Goal: Task Accomplishment & Management: Use online tool/utility

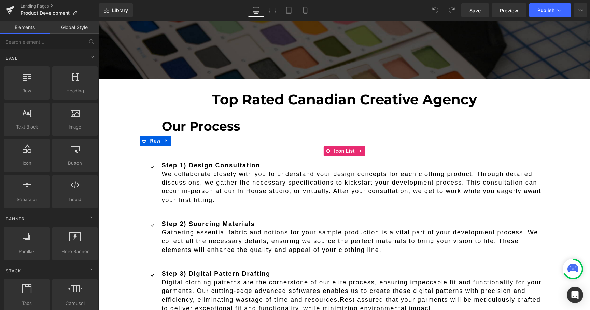
scroll to position [384, 0]
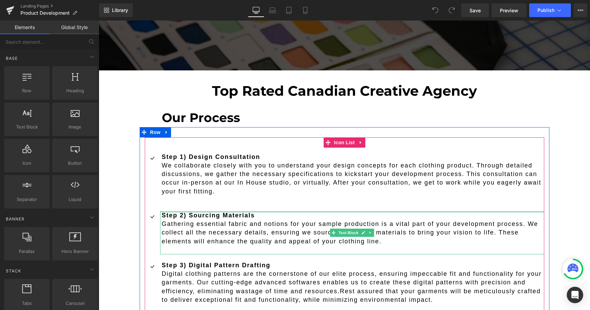
click at [215, 211] on div "Step 2) Sourcing Materials Gathering essential fabric and notions for your samp…" at bounding box center [352, 232] width 384 height 43
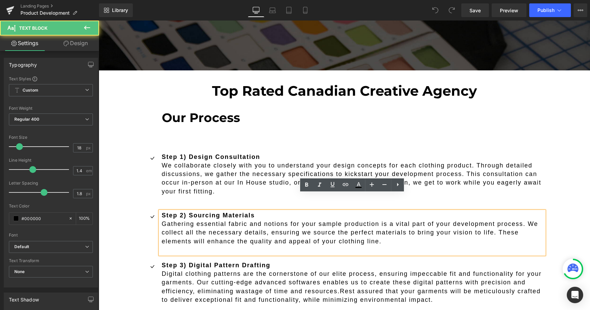
click at [212, 212] on strong "Step 2) Sourcing Materials" at bounding box center [208, 215] width 93 height 7
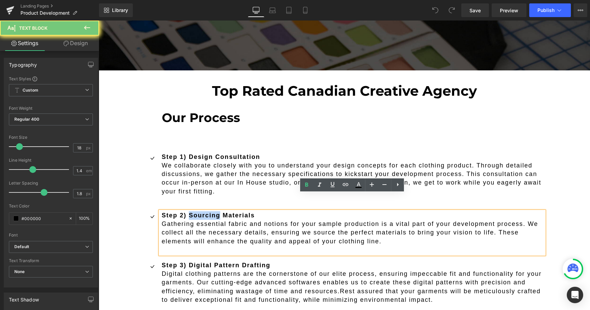
click at [212, 212] on strong "Step 2) Sourcing Materials" at bounding box center [208, 215] width 93 height 7
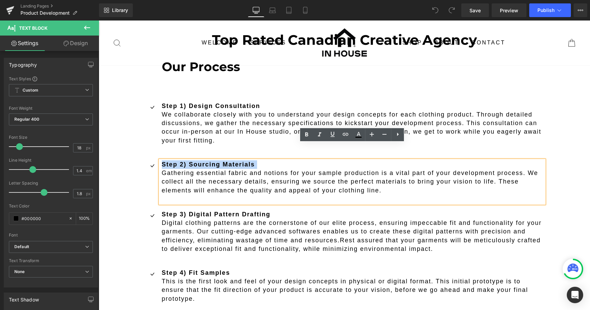
scroll to position [434, 0]
click at [201, 219] on p "Digital clothing patterns are the cornerstone of our elite process, ensuring im…" at bounding box center [353, 236] width 383 height 35
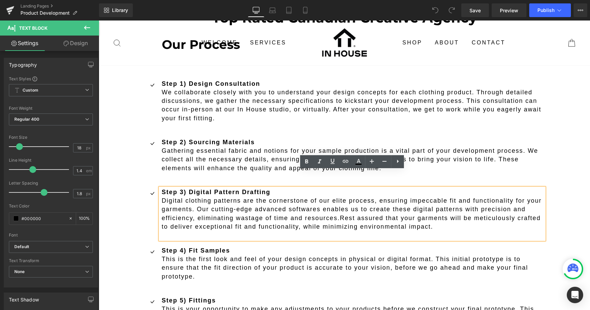
scroll to position [482, 0]
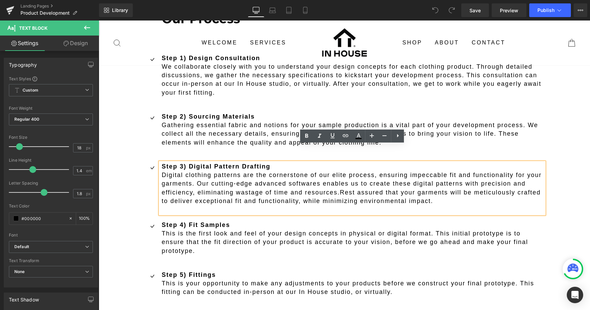
click at [193, 229] on p "This is the first look and feel of your design concepts in physical or digital …" at bounding box center [353, 242] width 383 height 26
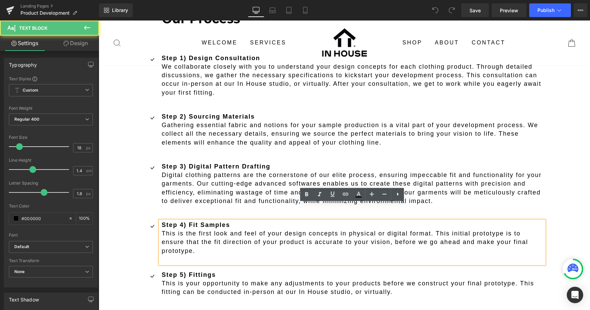
click at [191, 229] on p "This is the first look and feel of your design concepts in physical or digital …" at bounding box center [353, 242] width 383 height 26
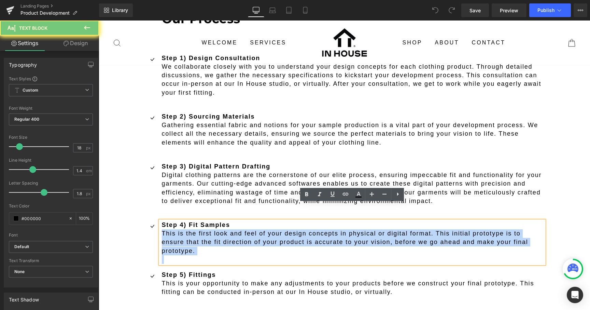
click at [191, 229] on p "This is the first look and feel of your design concepts in physical or digital …" at bounding box center [353, 242] width 383 height 26
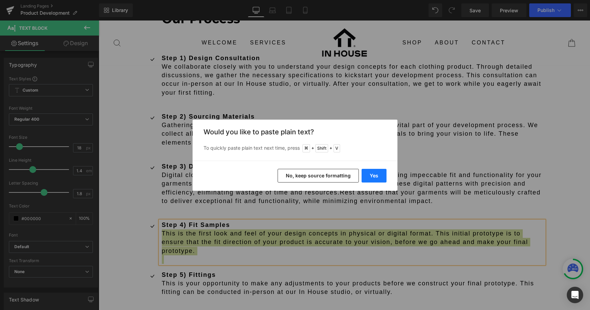
click at [373, 176] on button "Yes" at bounding box center [374, 176] width 25 height 14
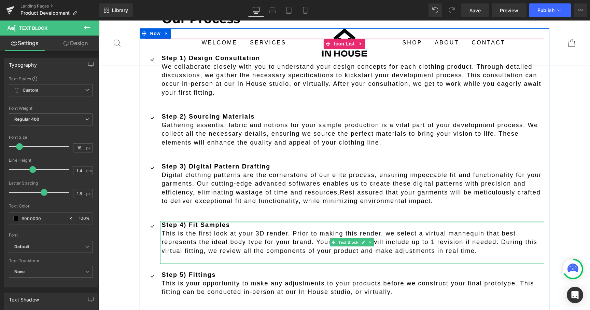
click at [227, 221] on div at bounding box center [352, 222] width 384 height 2
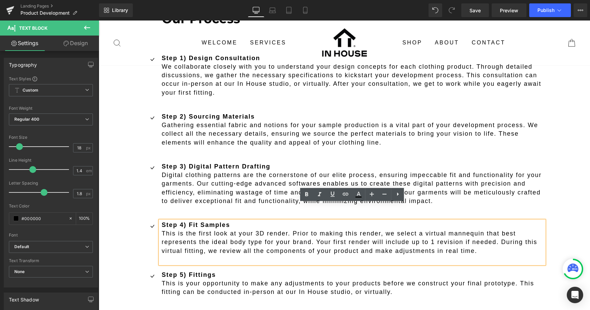
click at [225, 221] on strong "Step 4) Fit Samples" at bounding box center [196, 224] width 68 height 7
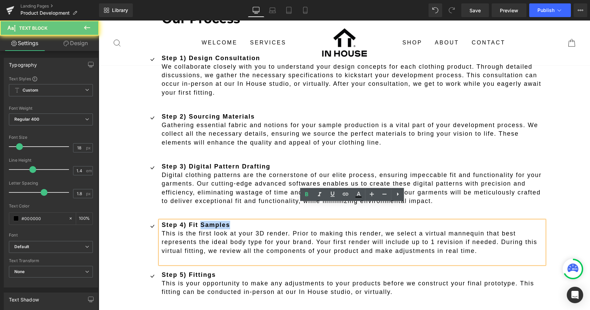
click at [225, 221] on strong "Step 4) Fit Samples" at bounding box center [196, 224] width 68 height 7
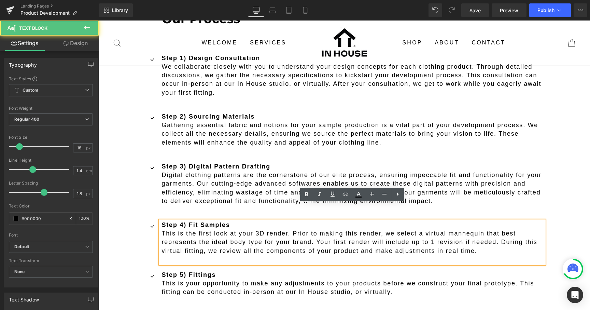
click at [225, 221] on strong "Step 4) Fit Samples" at bounding box center [196, 224] width 68 height 7
click at [224, 221] on strong "Step 4) Fit Samples" at bounding box center [196, 224] width 68 height 7
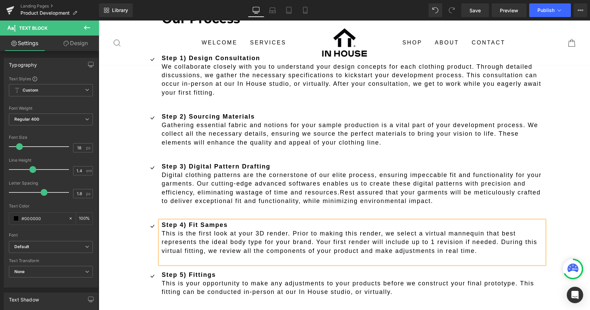
click at [222, 221] on strong "Step 4) Fit Sampes" at bounding box center [195, 224] width 66 height 7
click at [168, 229] on p "This is the first look at your 3D render. Prior to making this render, we selec…" at bounding box center [353, 237] width 383 height 17
click at [410, 229] on p "This is the first look at your 3D render. Prior to making this render, we selec…" at bounding box center [353, 237] width 383 height 17
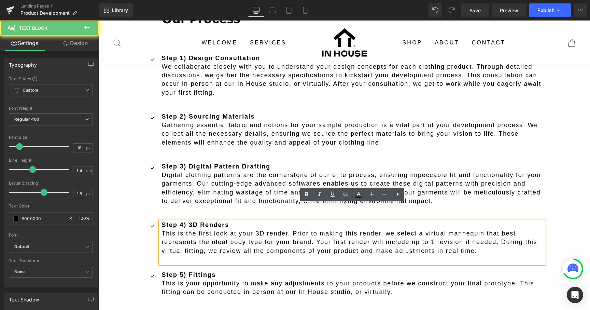
click at [410, 247] on p "virtual fitting, we review all the components of your product and make adjustme…" at bounding box center [353, 251] width 383 height 9
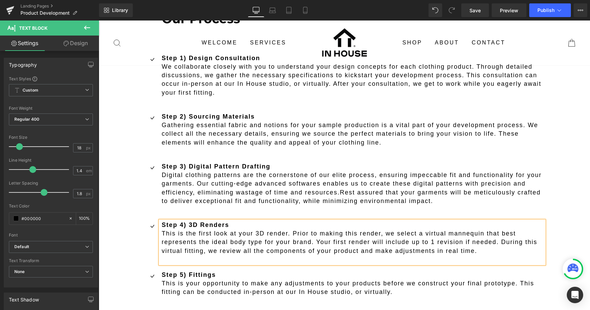
click at [387, 247] on p "virtual fitting, we review all the components of your product and make adjustme…" at bounding box center [353, 251] width 383 height 9
click at [480, 247] on p "virtual fitting, we review all the components of your product and make adjustme…" at bounding box center [353, 251] width 383 height 9
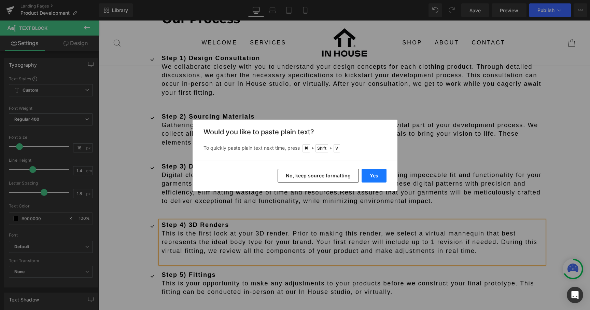
click at [375, 175] on button "Yes" at bounding box center [374, 176] width 25 height 14
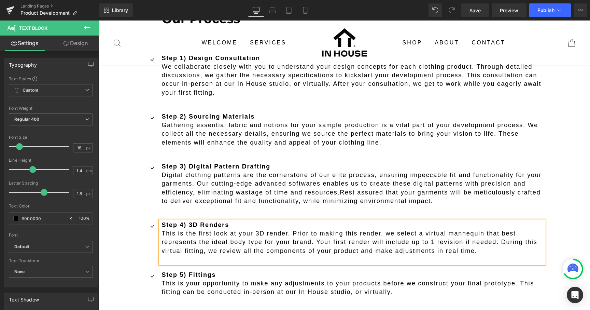
scroll to position [1522, 492]
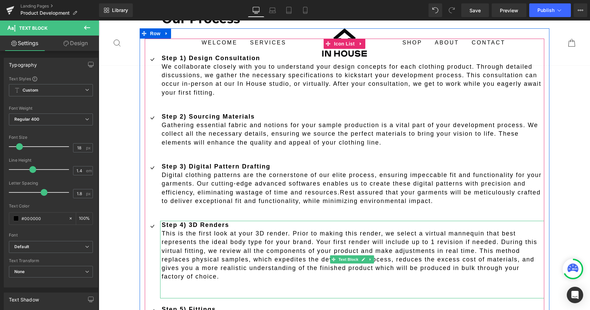
click at [440, 229] on p "This is the first look at your 3D render. Prior to making this render, we selec…" at bounding box center [353, 237] width 383 height 17
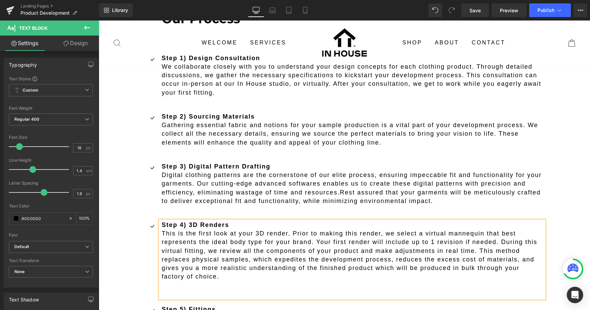
click at [176, 229] on p "This is the first look at your 3D render. Prior to making this render, we selec…" at bounding box center [353, 237] width 383 height 17
click at [291, 229] on p "This is the first look at your 3D render. Prior to making this render, we selec…" at bounding box center [353, 237] width 383 height 17
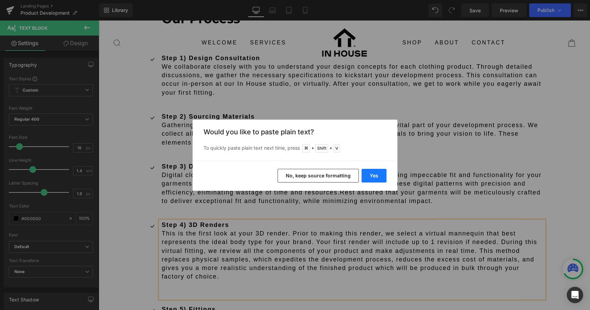
click at [370, 180] on button "Yes" at bounding box center [374, 176] width 25 height 14
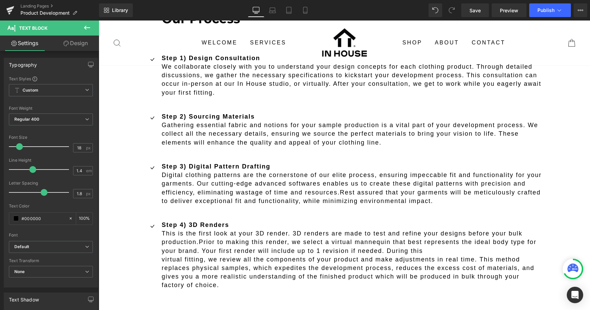
scroll to position [1531, 492]
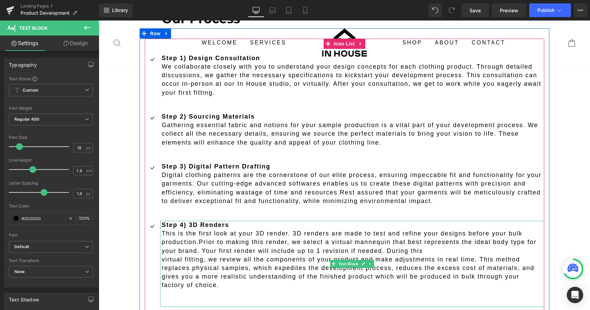
click at [294, 229] on p "This is the first look at your 3D render. 3D renders are made to test and refin…" at bounding box center [353, 242] width 383 height 26
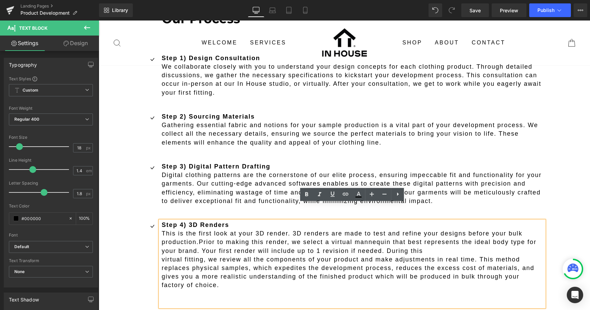
click at [195, 229] on p "This is the first look at your 3D render. 3D renders are made to test and refin…" at bounding box center [353, 242] width 383 height 26
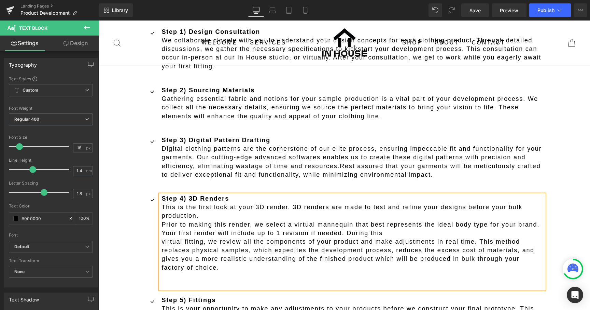
scroll to position [509, 0]
click at [171, 237] on p "virtual fitting, we review all the components of your product and make adjustme…" at bounding box center [353, 254] width 383 height 35
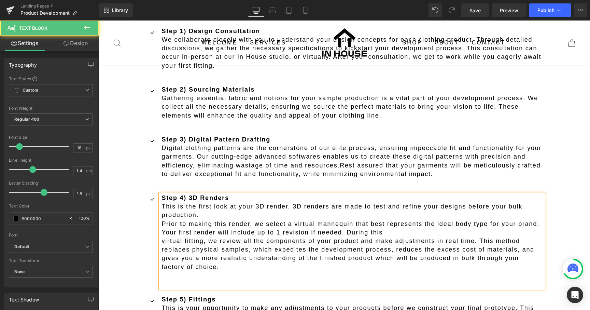
scroll to position [1531, 492]
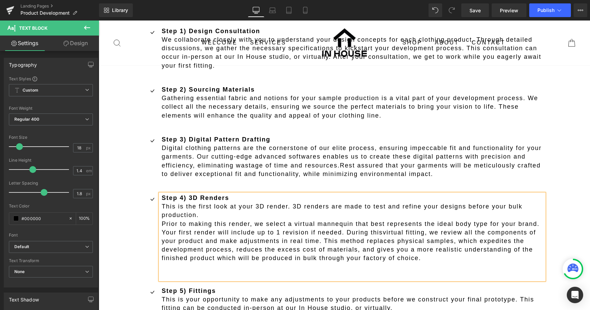
click at [324, 229] on span "virtual fitting, we review all the components of your product and make adjustme…" at bounding box center [349, 245] width 375 height 33
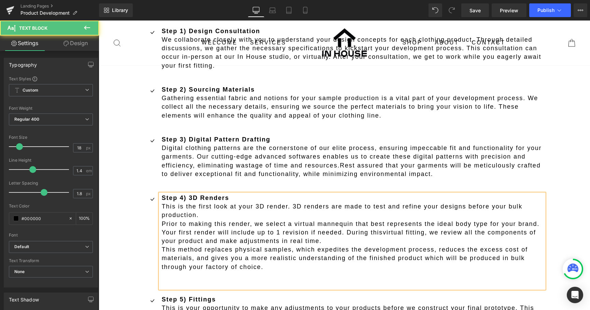
scroll to position [1548, 492]
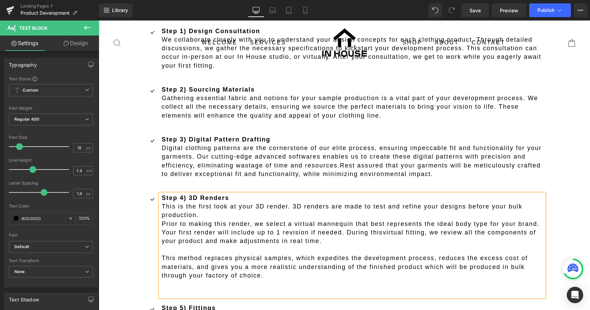
click at [203, 220] on p "Prior to making this render, we select a virtual mannequin that best represents…" at bounding box center [353, 233] width 383 height 26
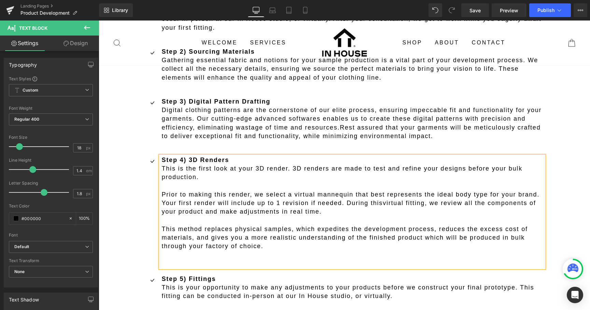
scroll to position [550, 0]
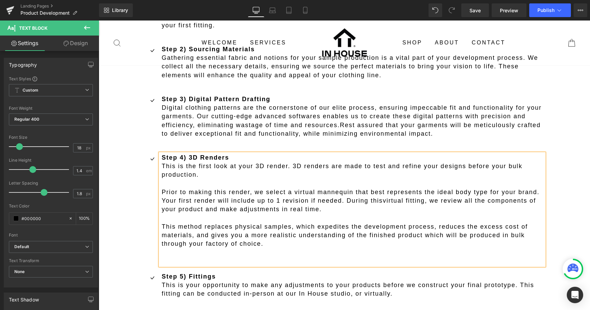
click at [190, 228] on span "This method replaces physical samples, which expedites the development process,…" at bounding box center [345, 235] width 366 height 24
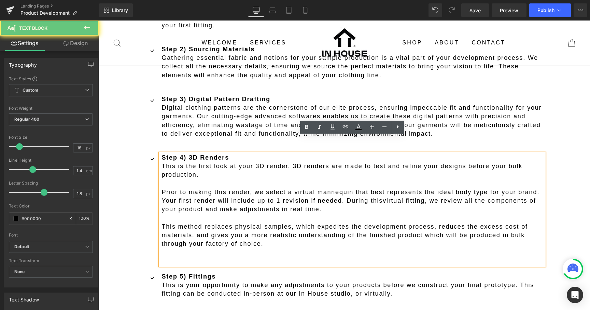
click at [190, 248] on p at bounding box center [353, 252] width 383 height 9
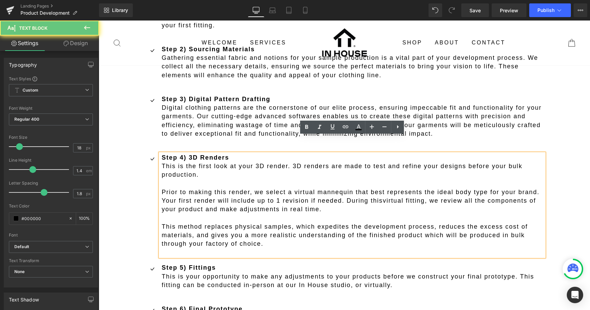
scroll to position [3, 3]
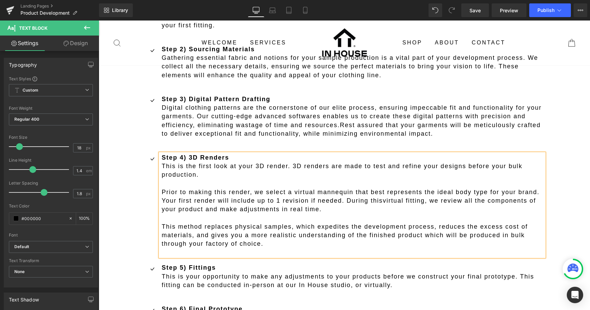
click at [178, 248] on p at bounding box center [353, 252] width 383 height 9
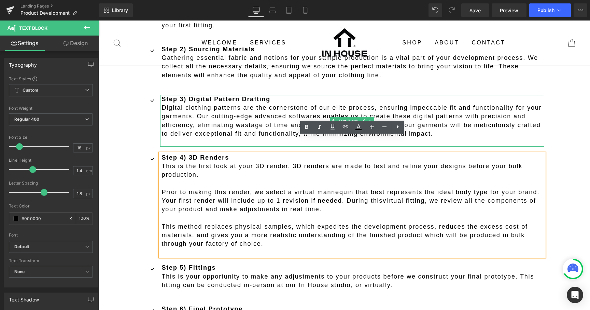
click at [175, 138] on p at bounding box center [353, 142] width 383 height 9
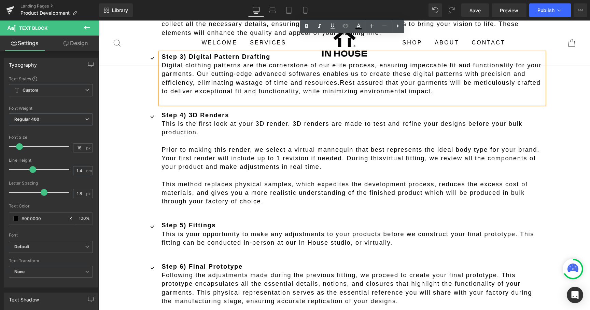
scroll to position [604, 0]
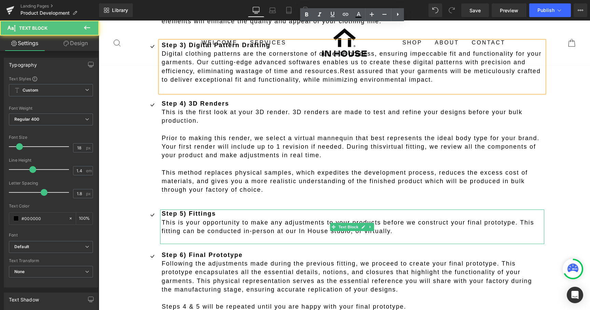
click at [180, 209] on div at bounding box center [352, 210] width 384 height 2
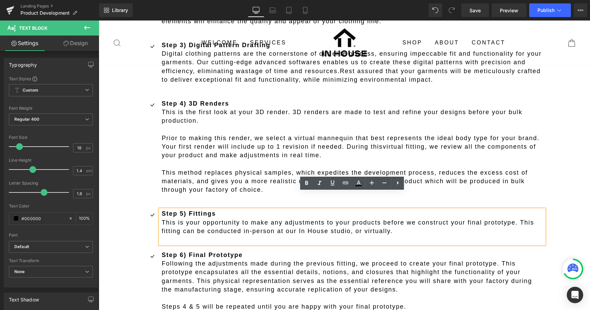
click at [194, 210] on strong "Step 5) Fittings" at bounding box center [189, 213] width 54 height 7
click at [199, 189] on ul "Icon Step 1) Design Consultation We collaborate closely with you to understand …" at bounding box center [345, 206] width 400 height 546
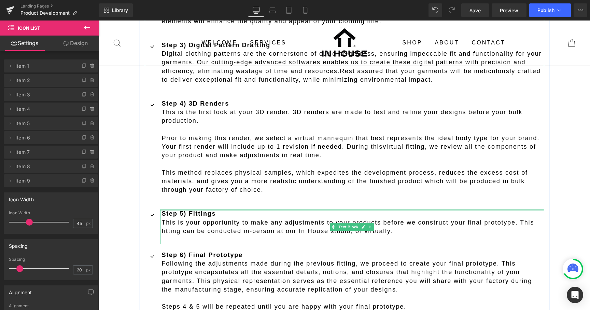
click at [197, 209] on div at bounding box center [352, 210] width 384 height 2
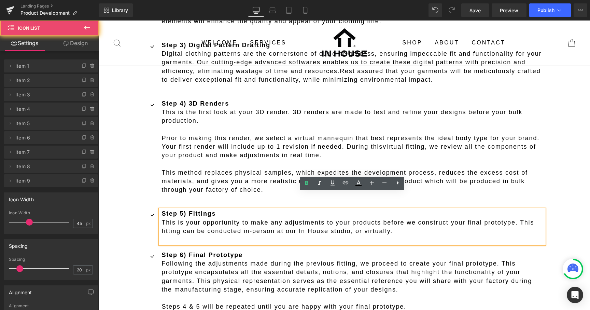
click at [193, 189] on ul "Icon Step 1) Design Consultation We collaborate closely with you to understand …" at bounding box center [345, 206] width 400 height 546
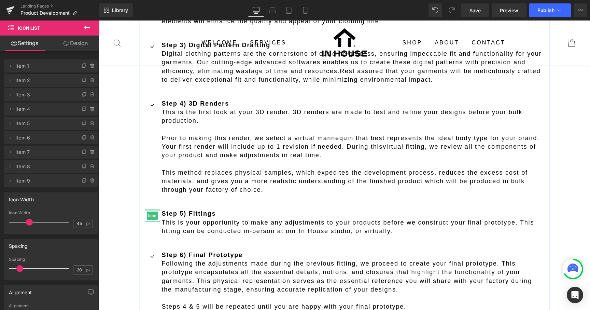
click at [149, 209] on div at bounding box center [152, 210] width 15 height 2
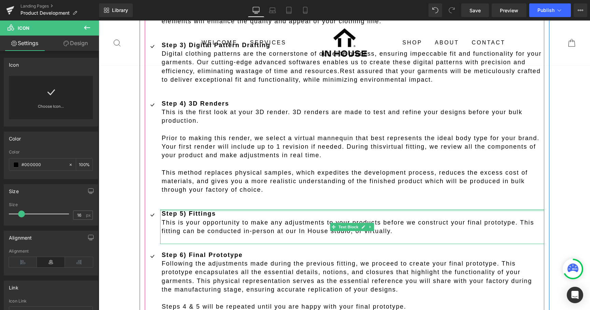
click at [215, 209] on div at bounding box center [352, 210] width 384 height 2
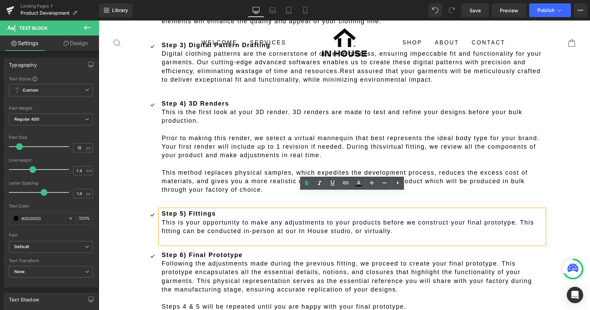
click at [319, 209] on p "Step 5) Fittings" at bounding box center [353, 213] width 383 height 9
click at [321, 219] on span "This is your opportunity to make any adjustments to your products before we con…" at bounding box center [348, 226] width 373 height 15
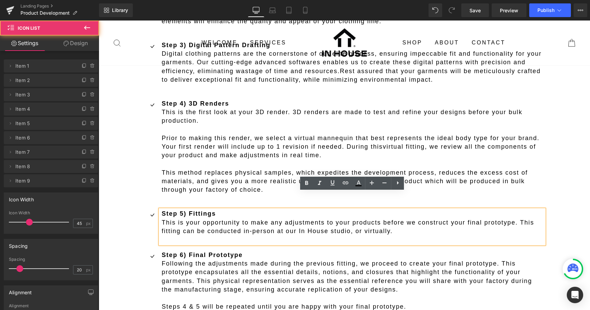
click at [277, 186] on ul "Icon Step 1) Design Consultation We collaborate closely with you to understand …" at bounding box center [345, 206] width 400 height 546
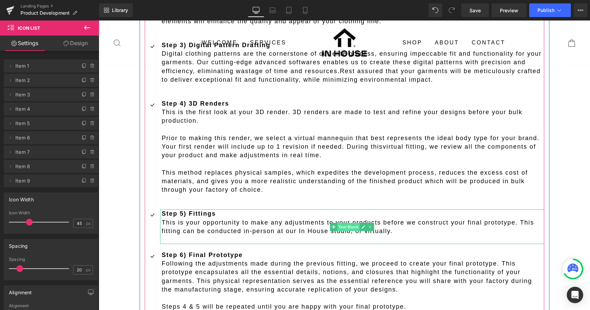
click at [350, 223] on span "Text Block" at bounding box center [348, 227] width 23 height 8
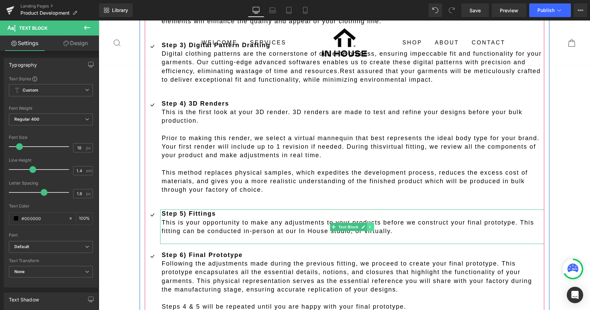
click at [372, 223] on link at bounding box center [370, 227] width 7 height 8
click at [374, 225] on icon at bounding box center [374, 227] width 4 height 4
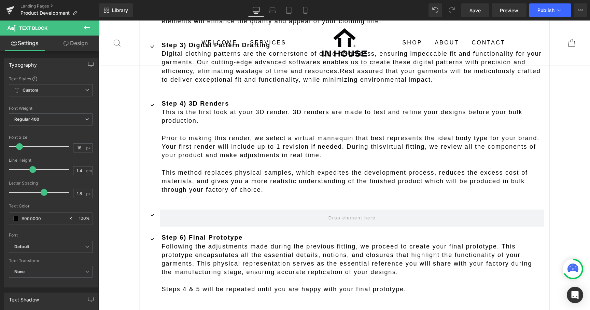
scroll to position [3, 3]
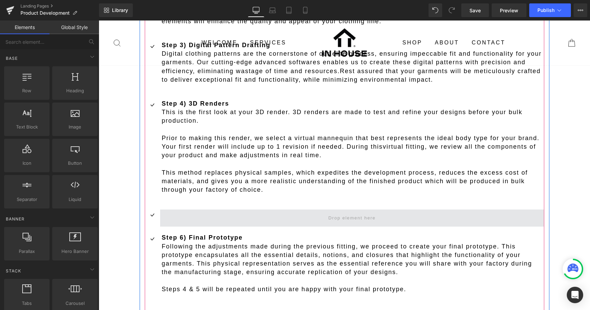
click at [265, 209] on span at bounding box center [352, 217] width 384 height 17
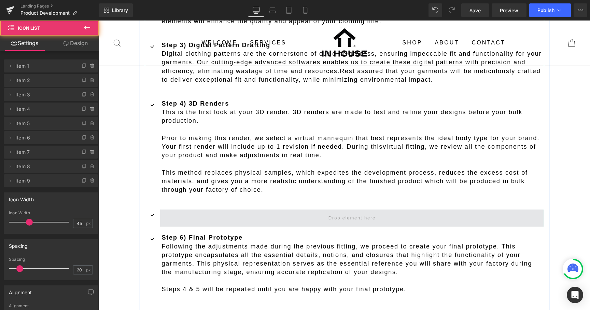
click at [167, 209] on span at bounding box center [352, 217] width 384 height 17
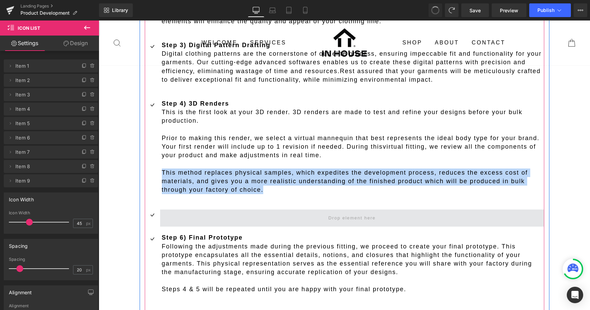
scroll to position [1550, 492]
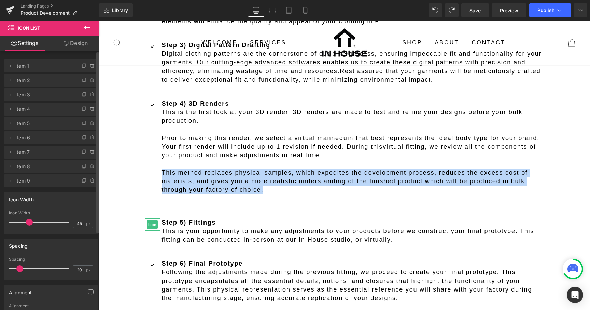
click at [45, 126] on span "Item 5" at bounding box center [43, 123] width 57 height 13
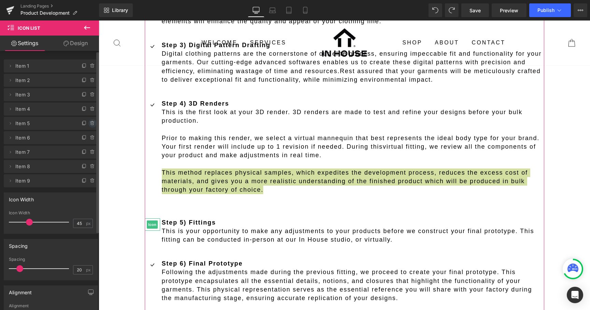
click at [90, 124] on icon at bounding box center [92, 123] width 5 height 5
click at [79, 123] on button "Delete" at bounding box center [85, 123] width 22 height 9
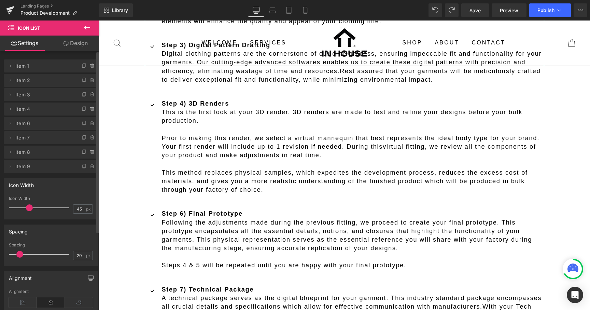
scroll to position [1500, 492]
click at [90, 123] on icon at bounding box center [92, 123] width 5 height 5
click at [89, 123] on button "Delete" at bounding box center [85, 123] width 22 height 9
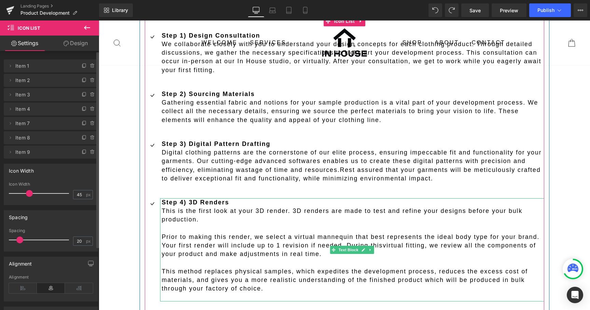
scroll to position [495, 0]
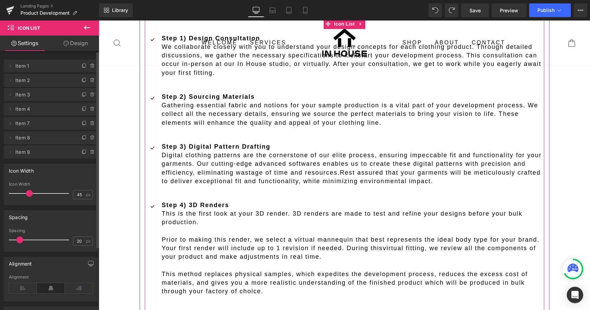
click at [201, 123] on ul "Icon Step 1) Design Consultation We collaborate closely with you to understand …" at bounding box center [345, 249] width 400 height 430
click at [201, 143] on strong "Step 3) Digital Pattern Drafting" at bounding box center [216, 146] width 109 height 7
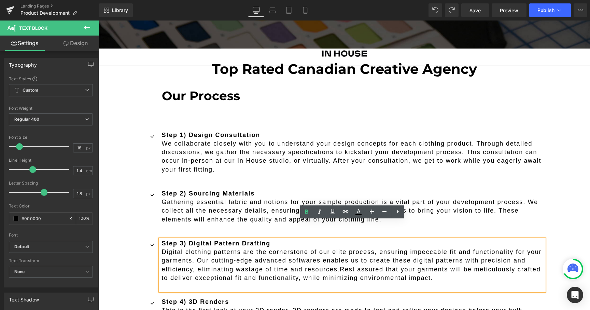
scroll to position [396, 0]
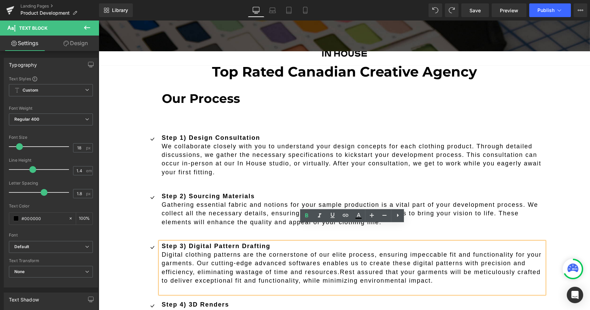
click at [201, 134] on strong "Step 1) Design Consultation" at bounding box center [211, 137] width 99 height 7
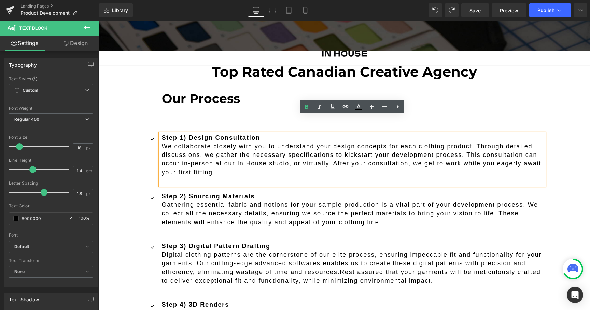
click at [374, 142] on p "We collaborate closely with you to understand your design concepts for each clo…" at bounding box center [353, 159] width 383 height 35
click at [180, 146] on p "We collaborate closely with you to understand your design concepts for each clo…" at bounding box center [353, 159] width 383 height 35
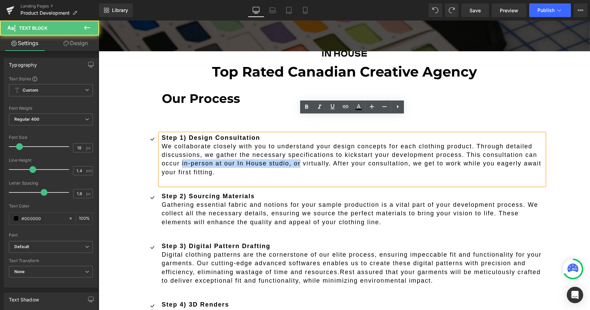
drag, startPoint x: 301, startPoint y: 146, endPoint x: 183, endPoint y: 146, distance: 118.2
click at [183, 146] on p "We collaborate closely with you to understand your design concepts for each clo…" at bounding box center [353, 159] width 383 height 35
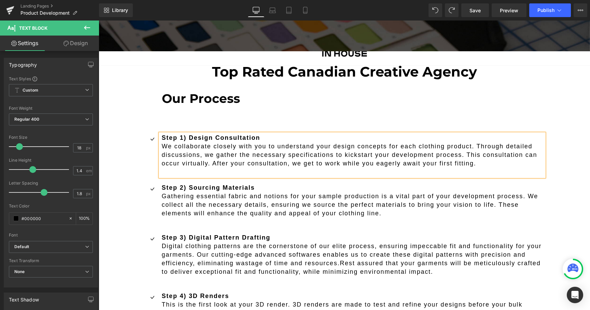
click at [397, 142] on p "We collaborate closely with you to understand your design concepts for each clo…" at bounding box center [353, 155] width 383 height 26
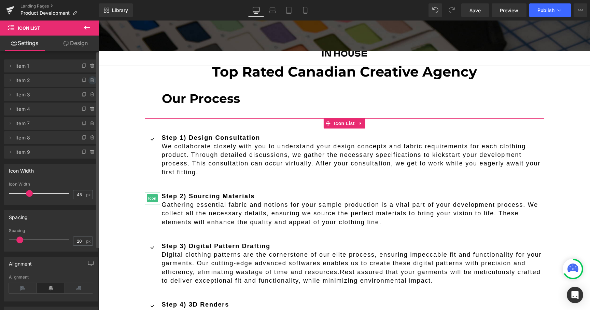
click at [90, 79] on icon at bounding box center [92, 80] width 5 height 5
click at [80, 83] on button "Delete" at bounding box center [85, 80] width 22 height 9
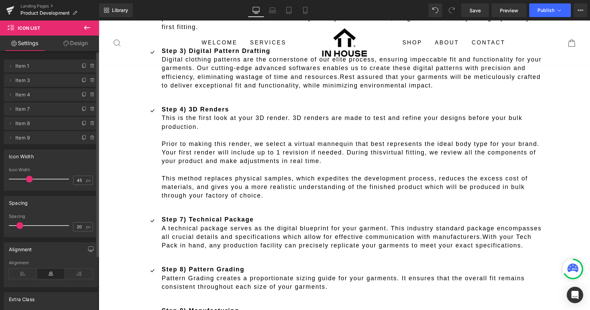
scroll to position [547, 0]
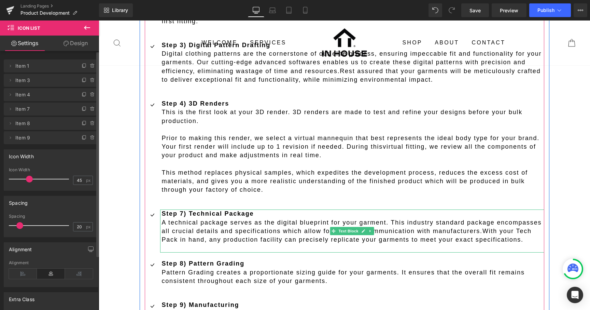
click at [182, 210] on strong "Step 7) Technical Package" at bounding box center [208, 213] width 92 height 7
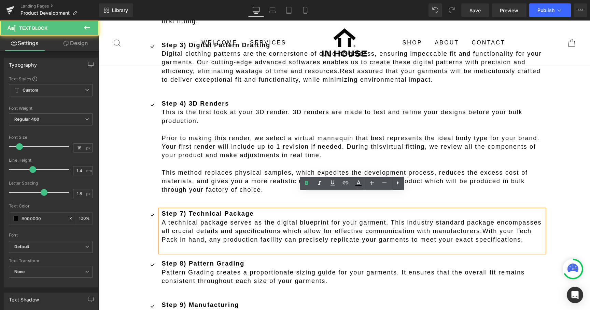
click at [182, 210] on strong "Step 7) Technical Package" at bounding box center [208, 213] width 92 height 7
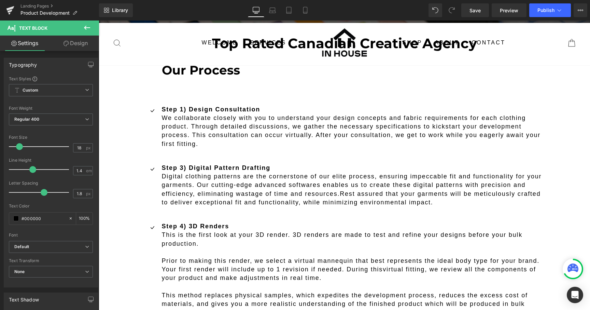
scroll to position [420, 0]
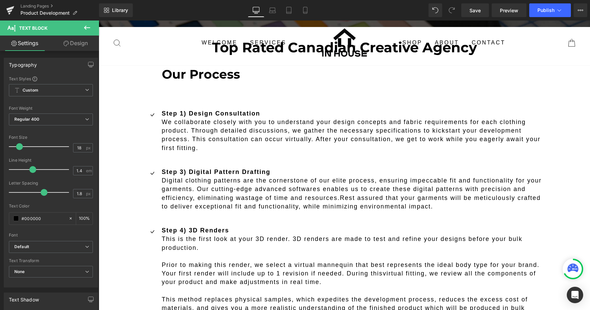
click at [182, 168] on strong "Step 3) Digital Pattern Drafting" at bounding box center [216, 171] width 109 height 7
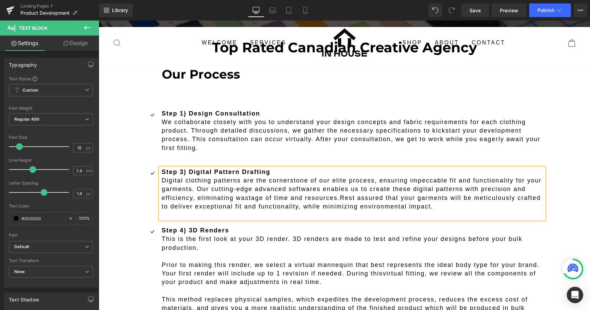
click at [183, 168] on strong "Step 3) Digital Pattern Drafting" at bounding box center [216, 171] width 109 height 7
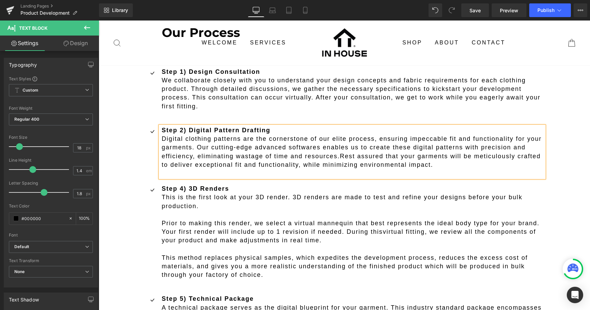
scroll to position [462, 0]
click at [184, 185] on strong "Step 4) 3D Renders" at bounding box center [195, 188] width 67 height 7
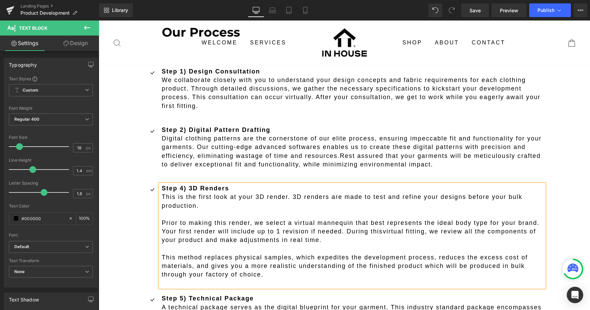
click at [184, 185] on strong "Step 4) 3D Renders" at bounding box center [195, 188] width 67 height 7
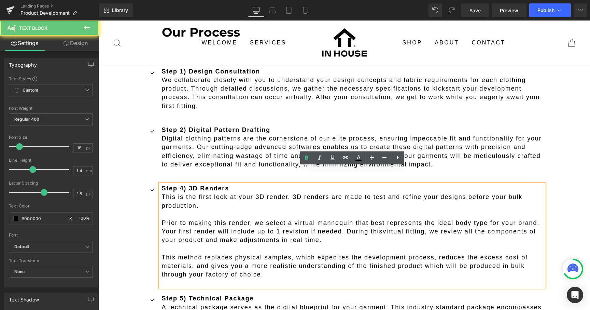
click at [184, 185] on strong "Step 4) 3D Renders" at bounding box center [195, 188] width 67 height 7
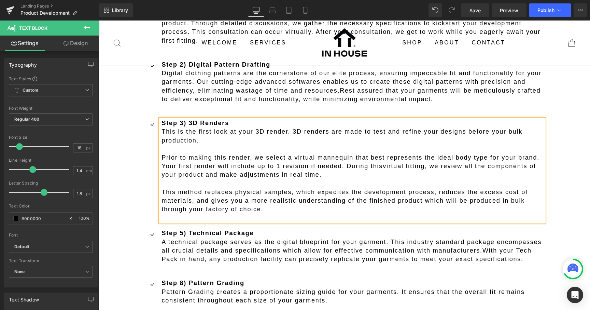
scroll to position [527, 0]
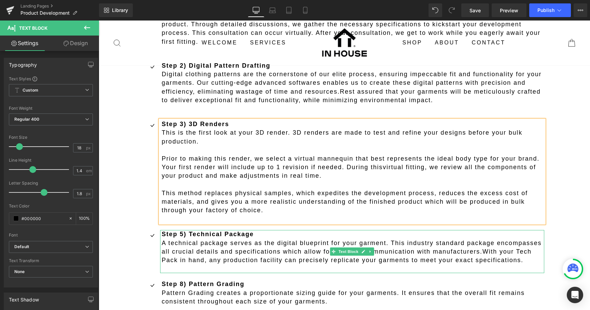
click at [185, 231] on strong "Step 5) Technical Package" at bounding box center [208, 234] width 92 height 7
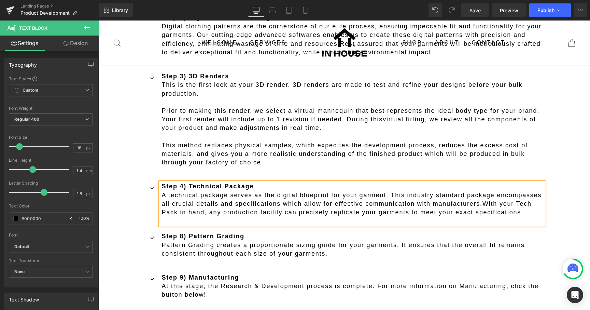
scroll to position [574, 0]
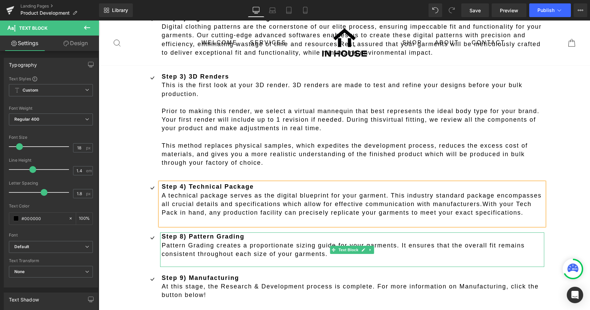
click at [183, 233] on strong "Step 8) Pattern Grading" at bounding box center [203, 236] width 83 height 7
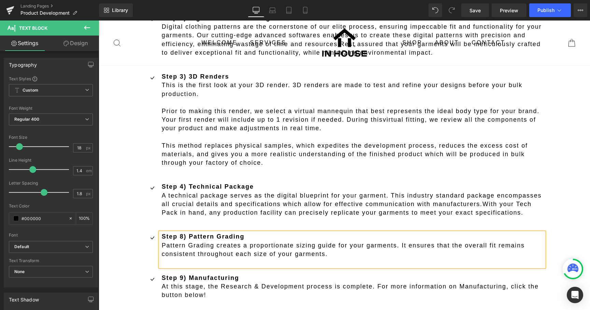
click at [183, 233] on strong "Step 8) Pattern Grading" at bounding box center [203, 236] width 83 height 7
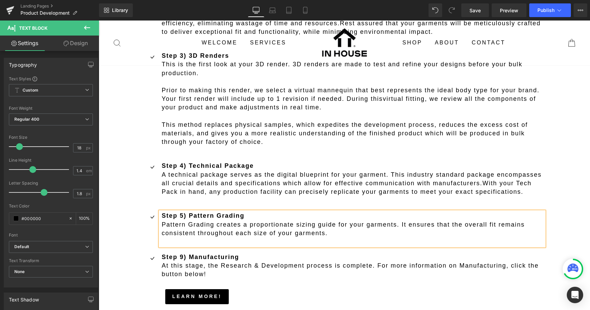
scroll to position [595, 0]
click at [185, 253] on strong "Step 9) Manufacturing" at bounding box center [201, 256] width 78 height 7
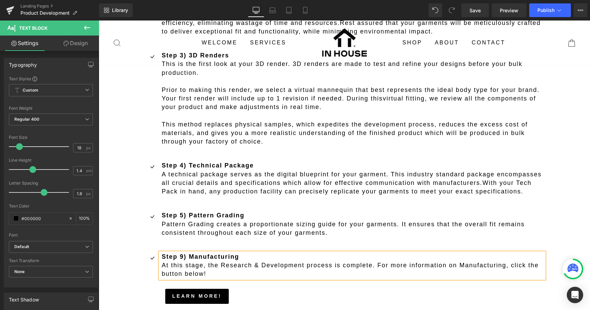
click at [185, 253] on strong "Step 9) Manufacturing" at bounding box center [201, 256] width 78 height 7
click at [228, 253] on p "Step 6) Manufacturing" at bounding box center [353, 257] width 383 height 9
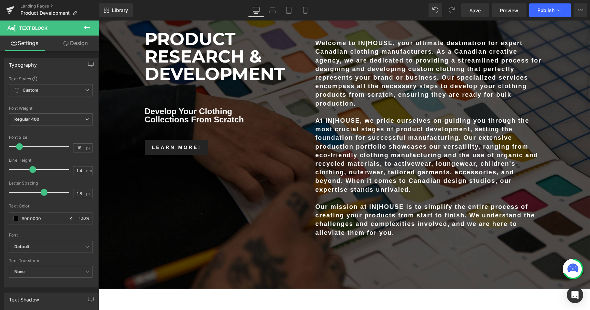
scroll to position [0, 0]
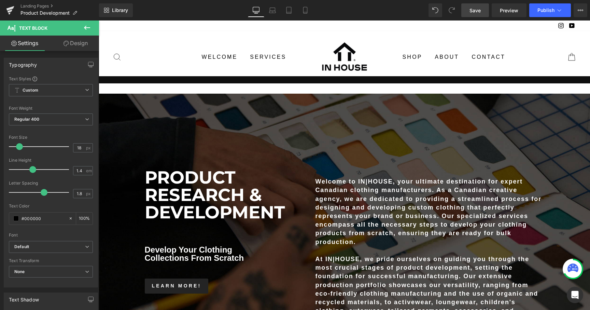
click at [477, 13] on span "Save" at bounding box center [475, 10] width 11 height 7
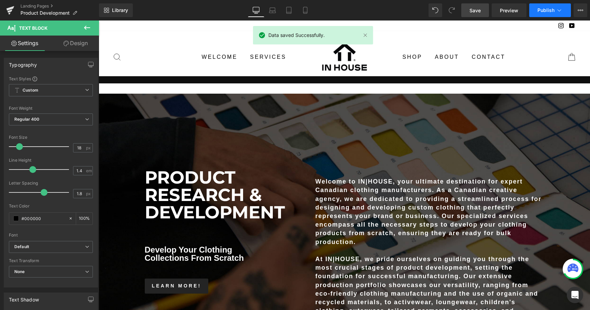
click at [544, 8] on span "Publish" at bounding box center [546, 10] width 17 height 5
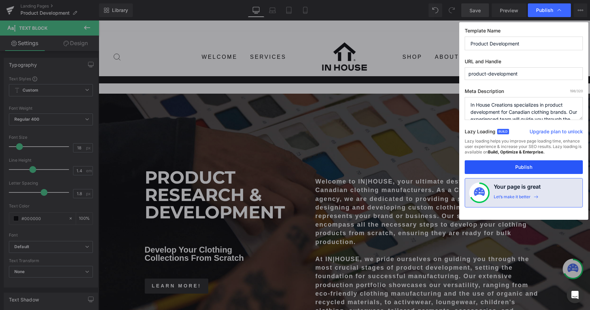
click at [536, 168] on button "Publish" at bounding box center [524, 167] width 118 height 14
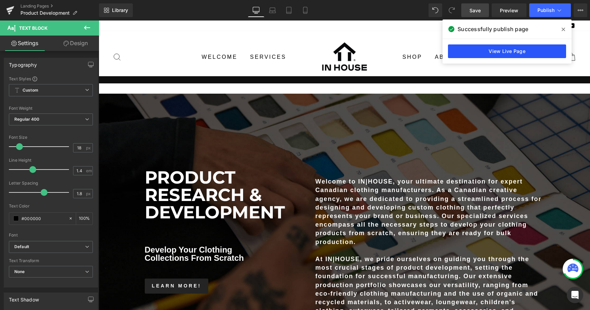
click at [493, 51] on link "View Live Page" at bounding box center [507, 51] width 118 height 14
